Goal: Navigation & Orientation: Find specific page/section

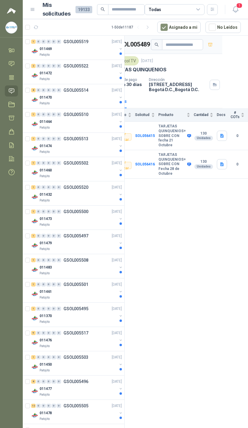
scroll to position [0, 25]
click at [242, 3] on header "Mis solicitudes 19133 Todas 1" at bounding box center [135, 9] width 225 height 19
click at [237, 6] on span "1" at bounding box center [239, 6] width 7 height 6
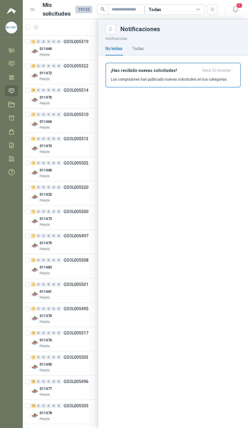
click at [23, 49] on div at bounding box center [135, 223] width 225 height 409
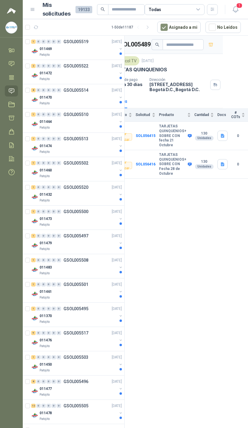
click at [13, 51] on icon at bounding box center [11, 50] width 6 height 6
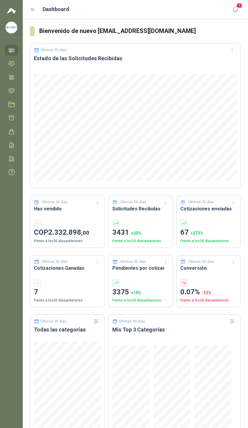
click at [15, 80] on link "Tareas" at bounding box center [11, 77] width 13 height 11
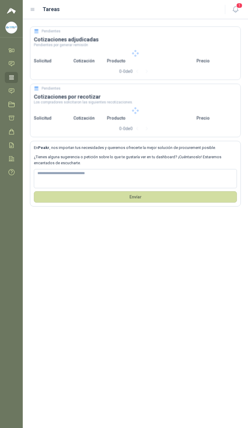
click at [12, 90] on icon at bounding box center [11, 91] width 6 height 6
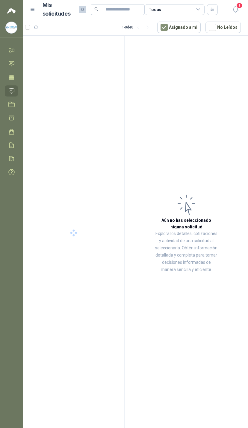
click at [201, 6] on div "Todas" at bounding box center [175, 9] width 60 height 11
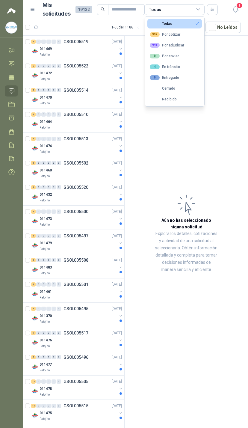
click at [194, 45] on button "99+ Por adjudicar" at bounding box center [174, 45] width 55 height 10
